Goal: Information Seeking & Learning: Understand process/instructions

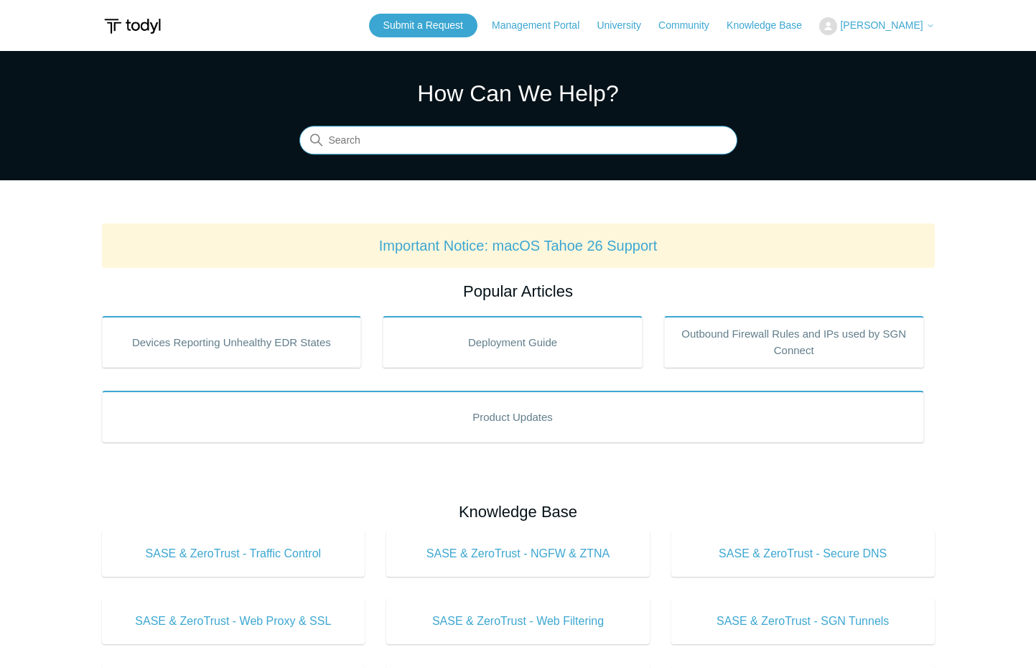
click at [360, 141] on input "Search" at bounding box center [518, 140] width 438 height 29
type input "unnstall todyl mac"
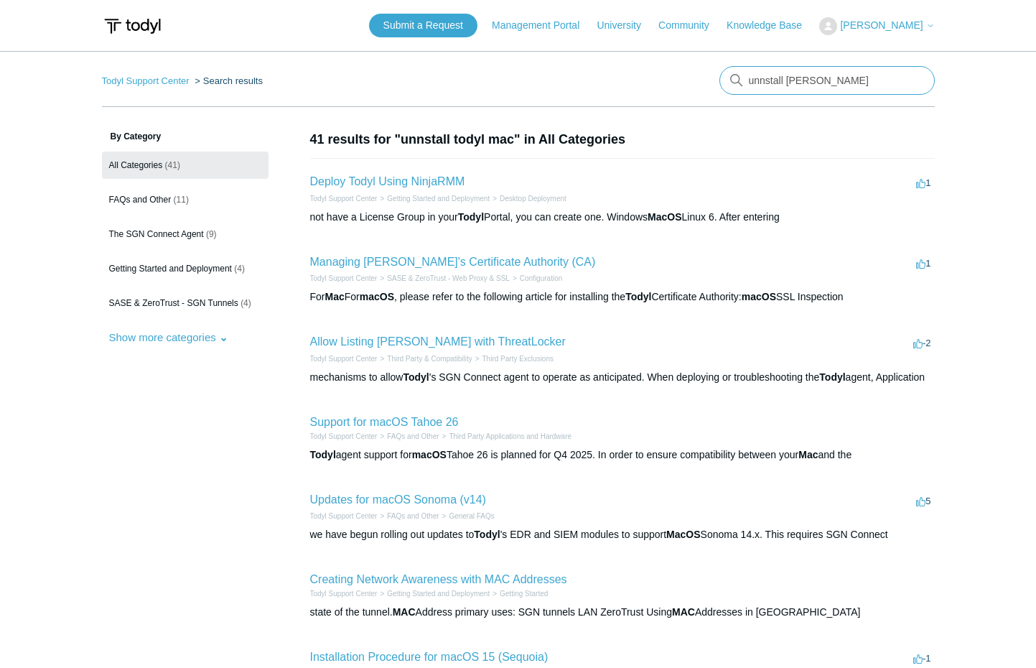
drag, startPoint x: 775, startPoint y: 78, endPoint x: 791, endPoint y: 81, distance: 16.8
click at [776, 78] on input "unnstall todyl mac" at bounding box center [826, 80] width 215 height 29
type input "uninstalll todyl mac"
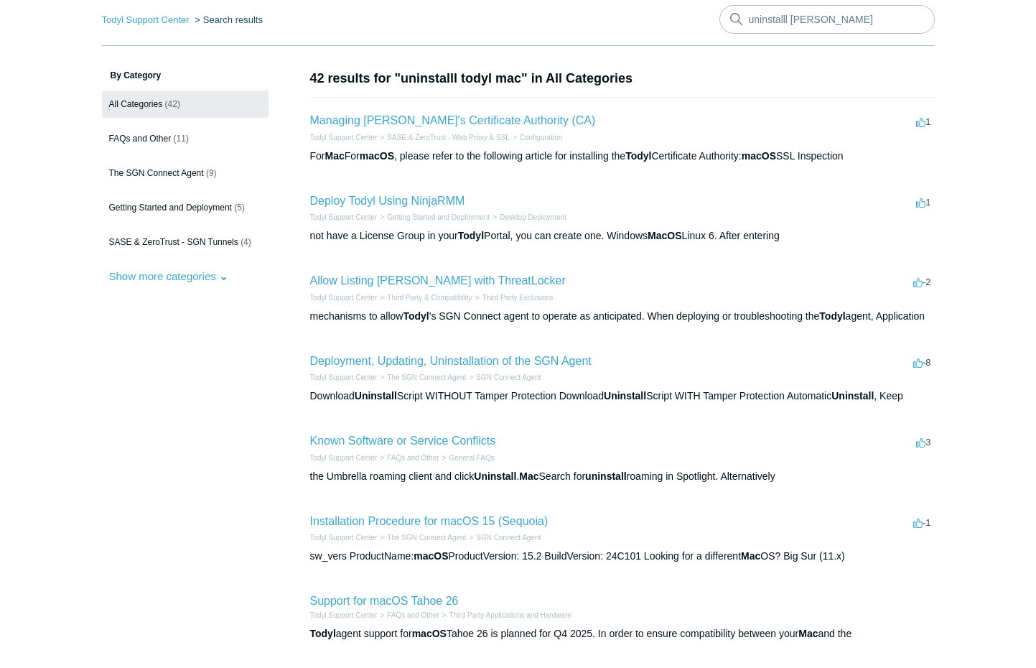
scroll to position [80, 0]
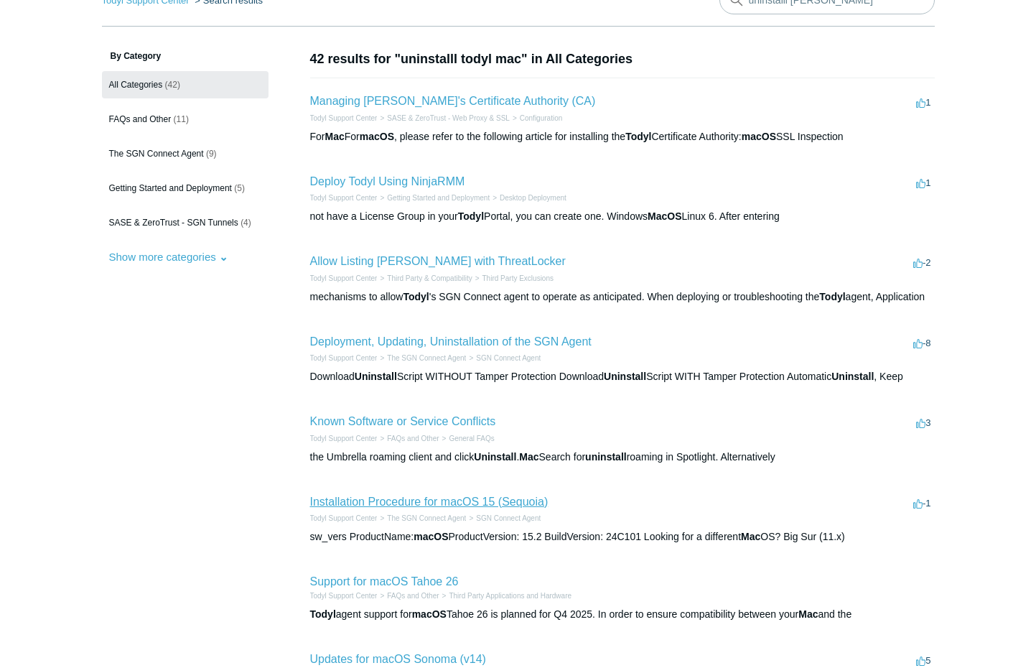
click at [404, 508] on link "Installation Procedure for macOS 15 (Sequoia)" at bounding box center [429, 501] width 238 height 12
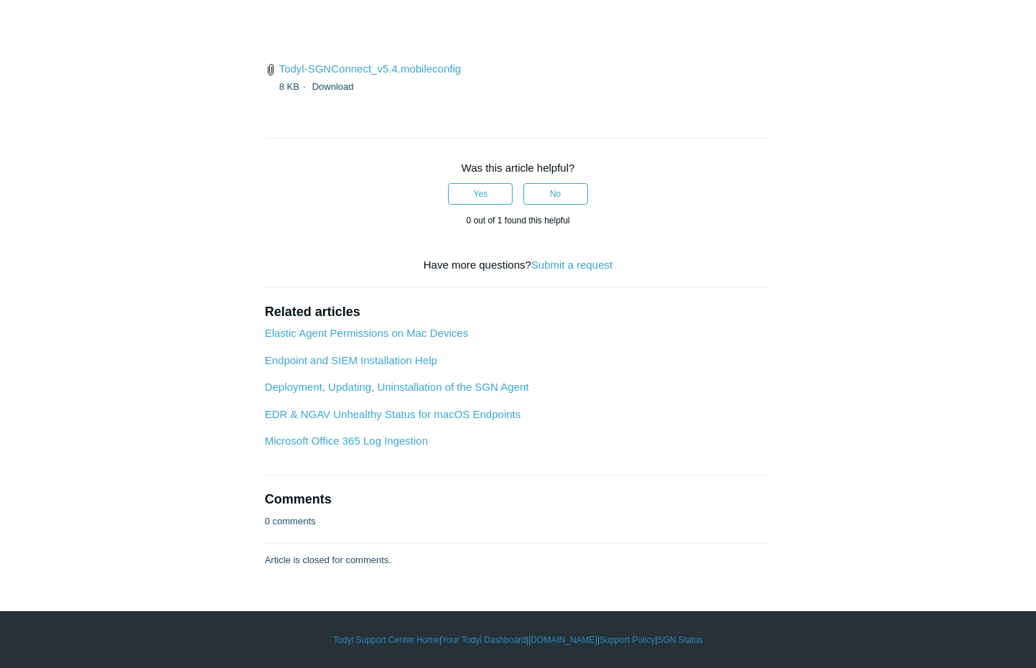
scroll to position [4290, 0]
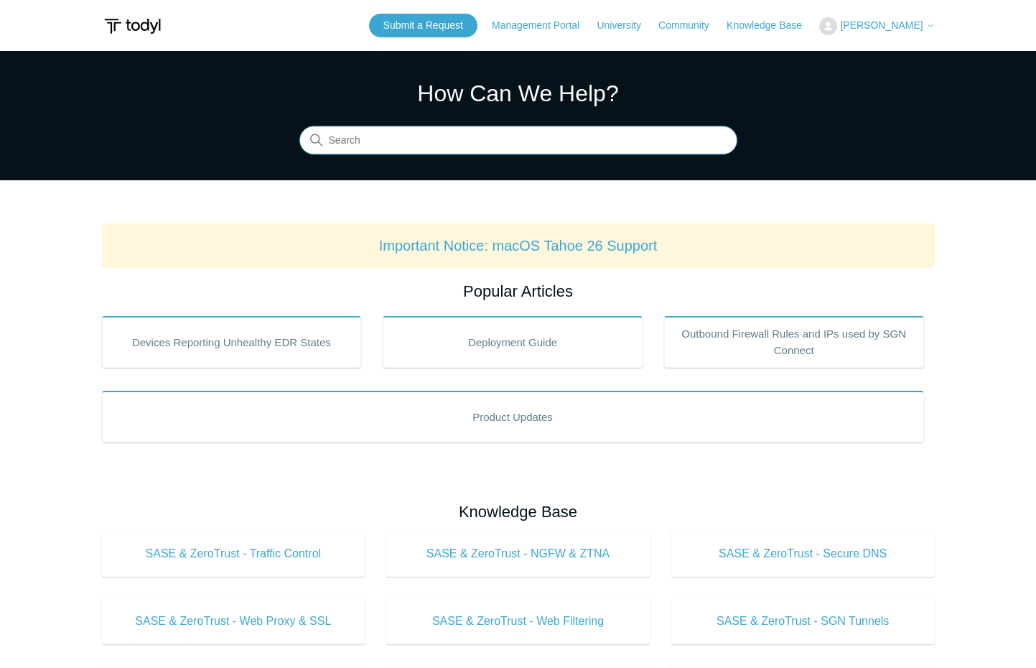
click at [383, 149] on input "Search" at bounding box center [518, 140] width 438 height 29
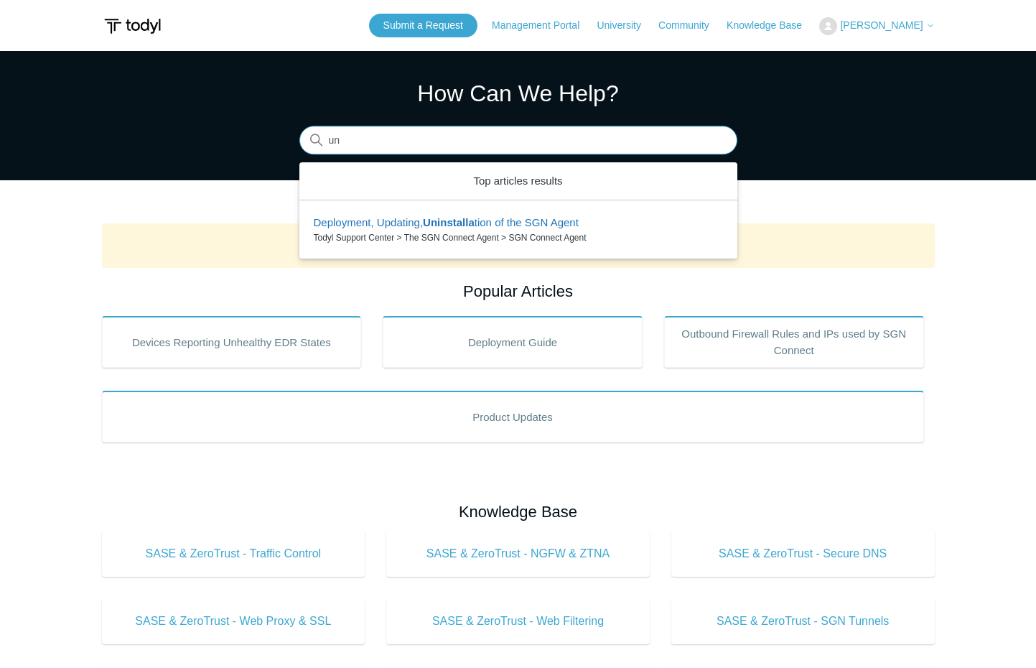
type input "u"
type input "uninstall"
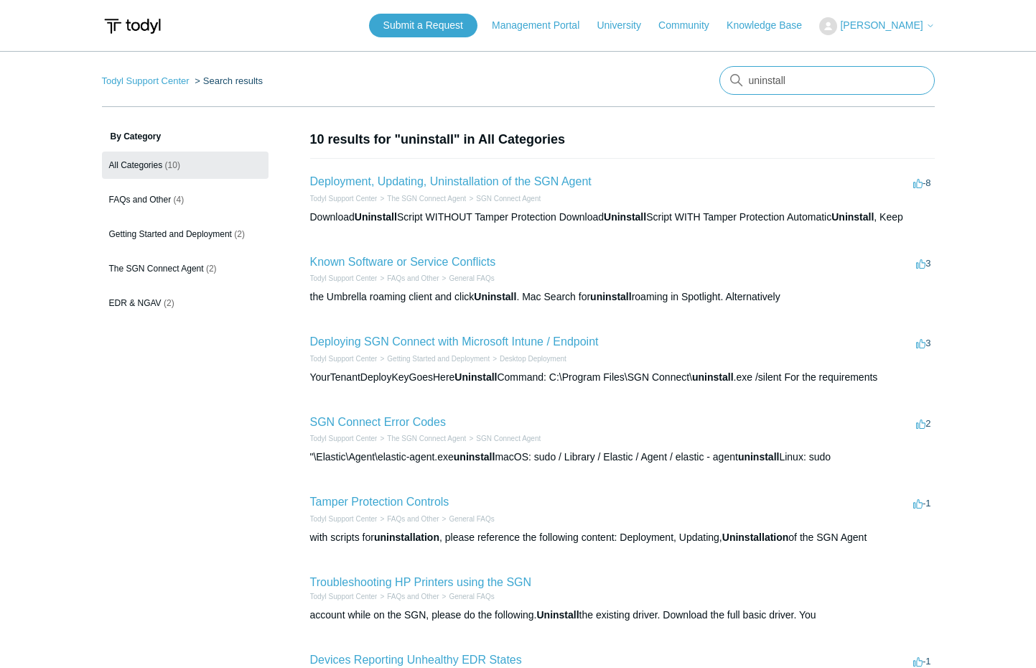
click at [767, 82] on input "uninstall" at bounding box center [826, 80] width 215 height 29
click at [399, 185] on link "Deployment, Updating, Uninstallation of the SGN Agent" at bounding box center [450, 181] width 281 height 12
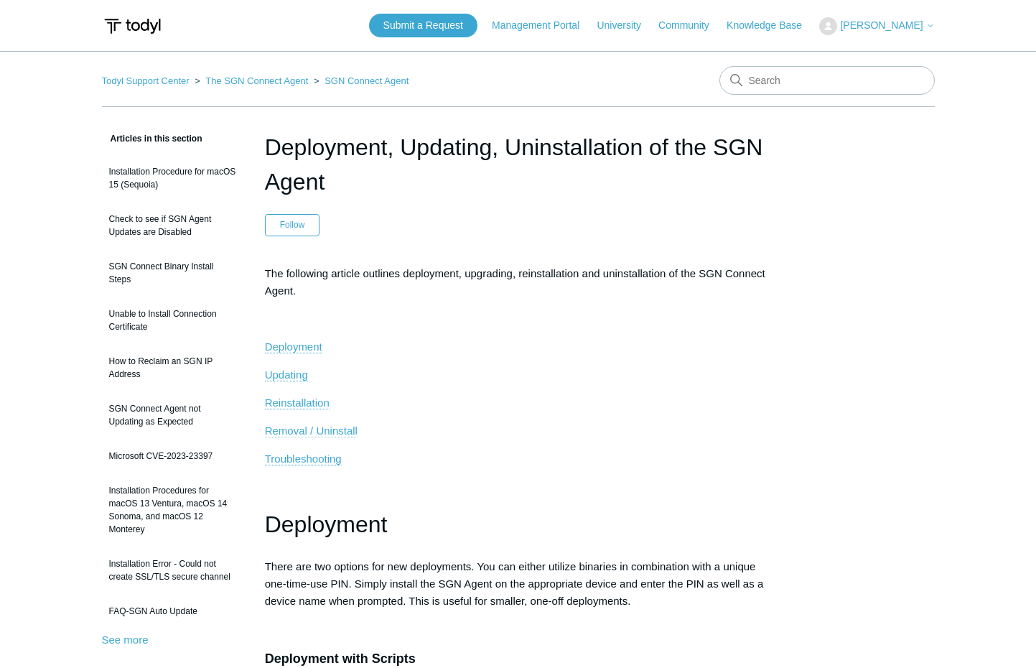
click at [302, 431] on span "Removal / Uninstall" at bounding box center [311, 430] width 93 height 12
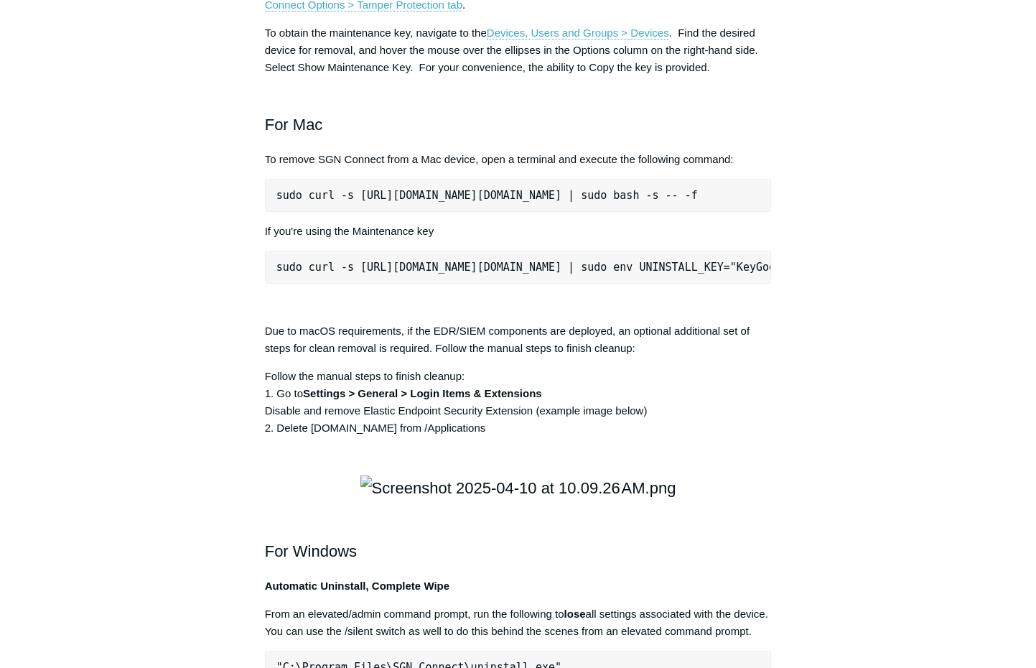
click at [281, 212] on pre "sudo curl -s [URL][DOMAIN_NAME][DOMAIN_NAME] | sudo bash -s -- -f" at bounding box center [518, 195] width 507 height 33
drag, startPoint x: 278, startPoint y: 417, endPoint x: 788, endPoint y: 422, distance: 510.5
click at [788, 422] on article "Deployment, Updating, Uninstallation of the SGN Agent Follow Not yet followed b…" at bounding box center [518, 270] width 550 height 4035
click at [603, 212] on pre "sudo curl -s [URL][DOMAIN_NAME][DOMAIN_NAME] | sudo bash -s -- -f" at bounding box center [518, 195] width 507 height 33
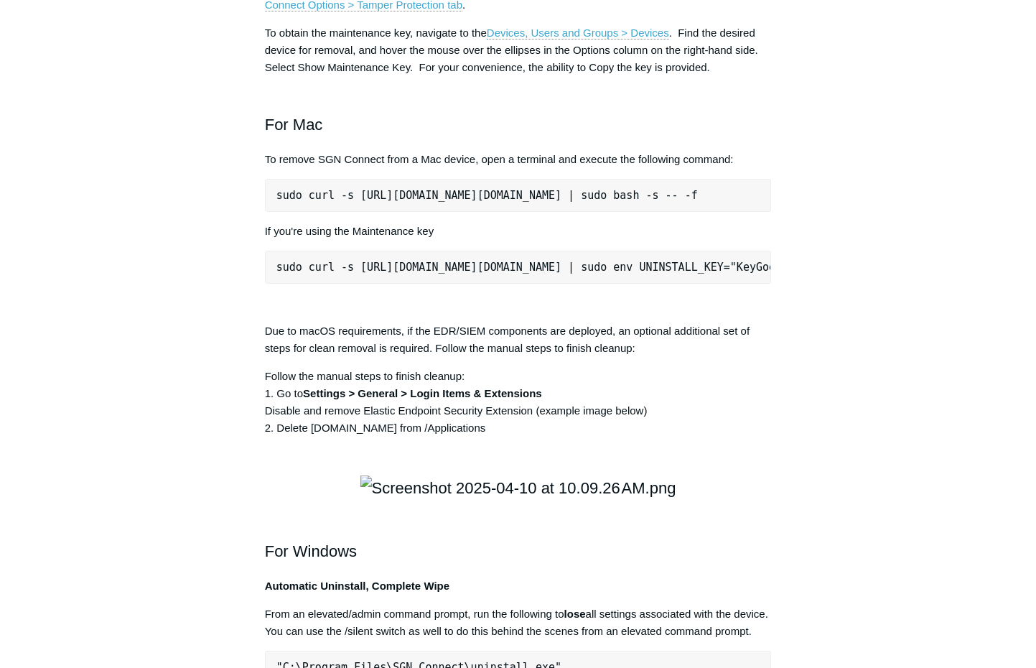
scroll to position [0, 0]
drag, startPoint x: 760, startPoint y: 415, endPoint x: 275, endPoint y: 417, distance: 484.6
click at [274, 212] on pre "sudo curl -s [URL][DOMAIN_NAME][DOMAIN_NAME] | sudo bash -s -- -f" at bounding box center [518, 195] width 507 height 33
copy pre "sudo curl -s [URL][DOMAIN_NAME][DOMAIN_NAME] | sudo bash -s -- -f"
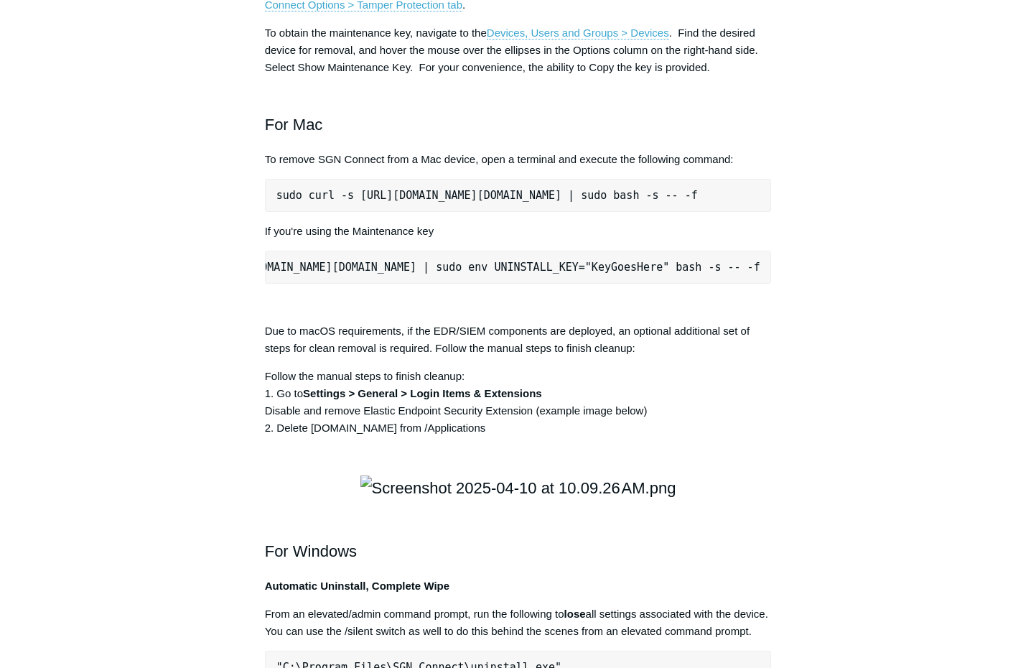
drag, startPoint x: 279, startPoint y: 492, endPoint x: 764, endPoint y: 493, distance: 485.3
click at [764, 284] on pre "sudo curl -s [URL][DOMAIN_NAME][DOMAIN_NAME] | sudo env UNINSTALL_KEY="KeyGoesH…" at bounding box center [518, 267] width 507 height 33
copy pre "sudo curl -s [URL][DOMAIN_NAME][DOMAIN_NAME] | sudo env UNINSTALL_KEY="KeyGoesH…"
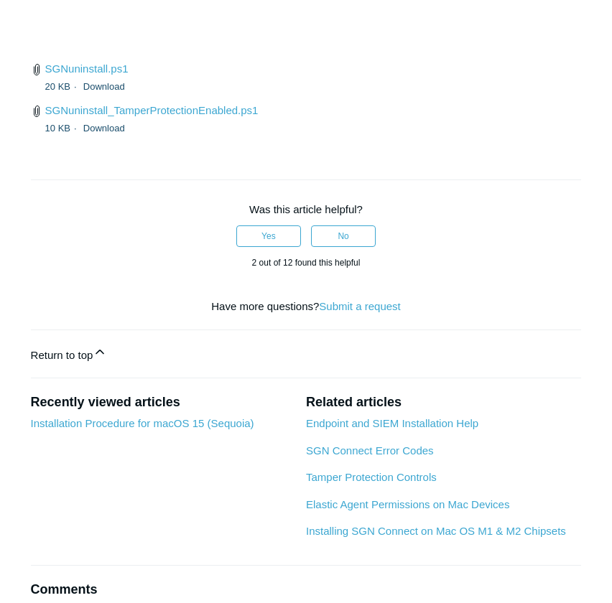
scroll to position [3534, 0]
